Goal: Find specific page/section: Find specific page/section

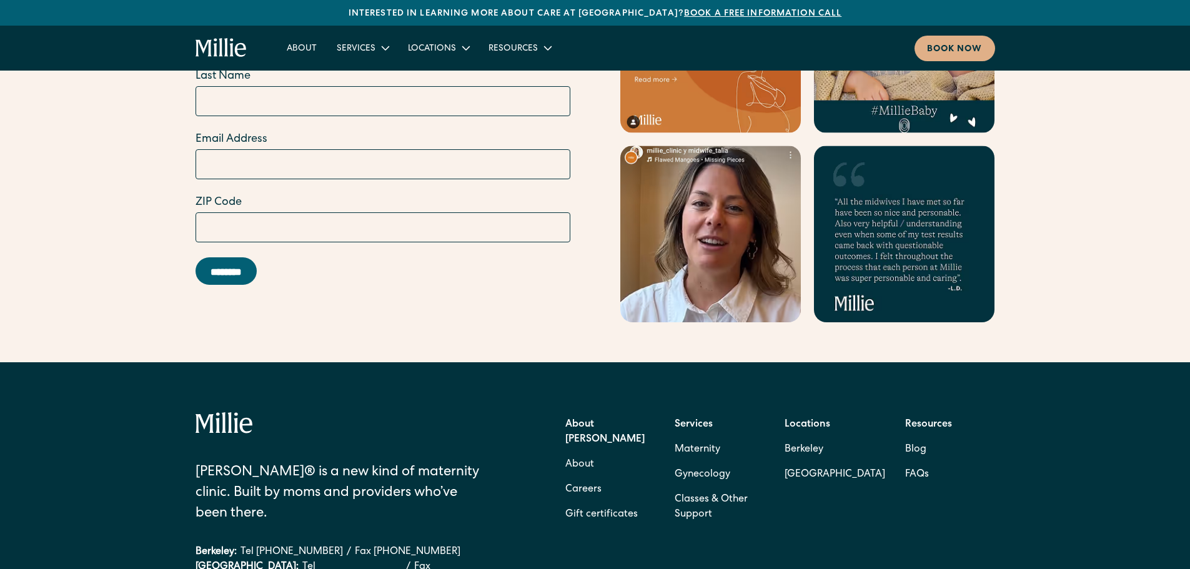
scroll to position [5047, 0]
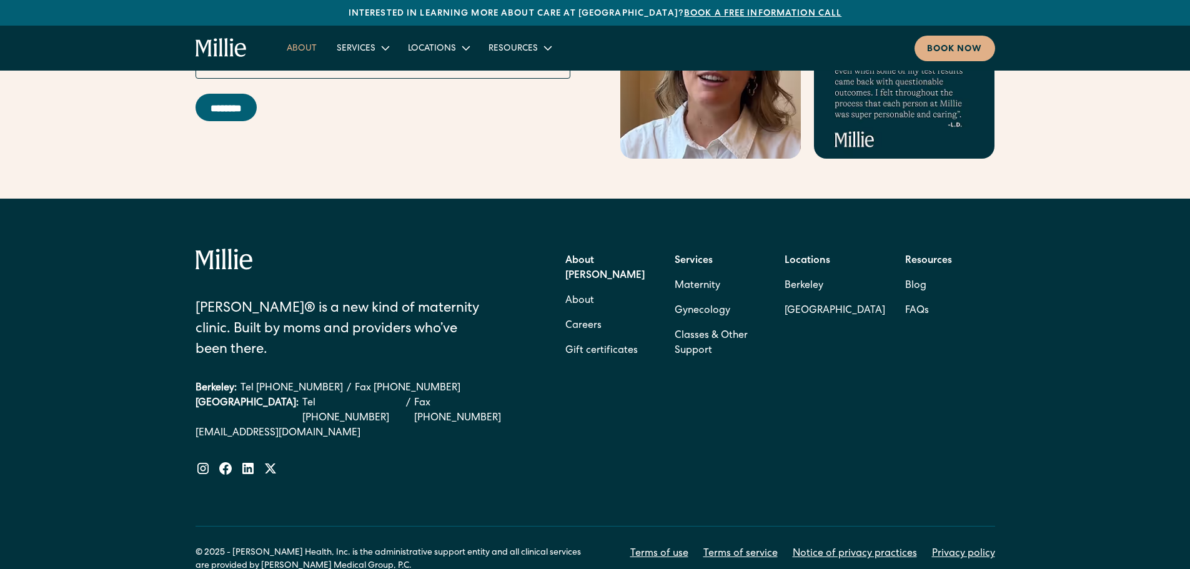
click at [290, 40] on link "About" at bounding box center [302, 47] width 50 height 21
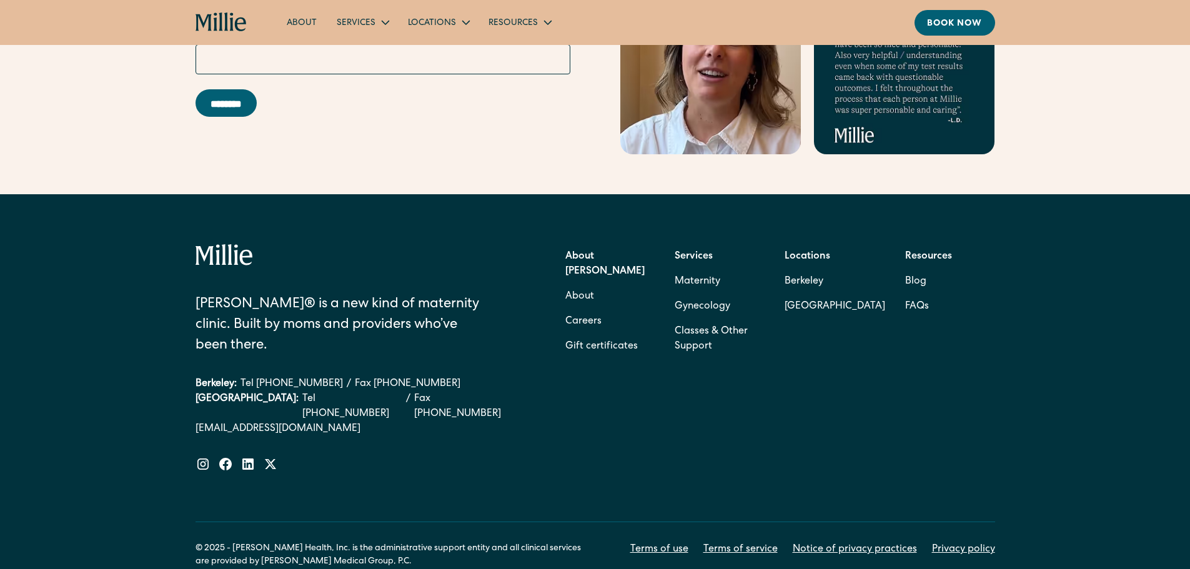
scroll to position [3983, 0]
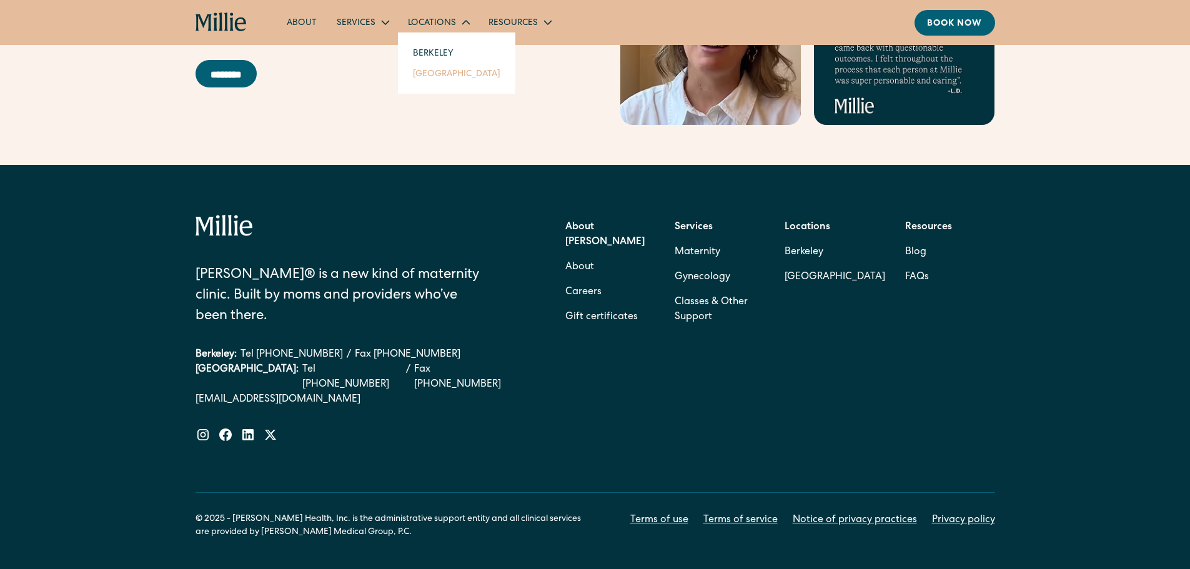
click at [423, 72] on link "[GEOGRAPHIC_DATA]" at bounding box center [456, 73] width 107 height 21
